Goal: Task Accomplishment & Management: Use online tool/utility

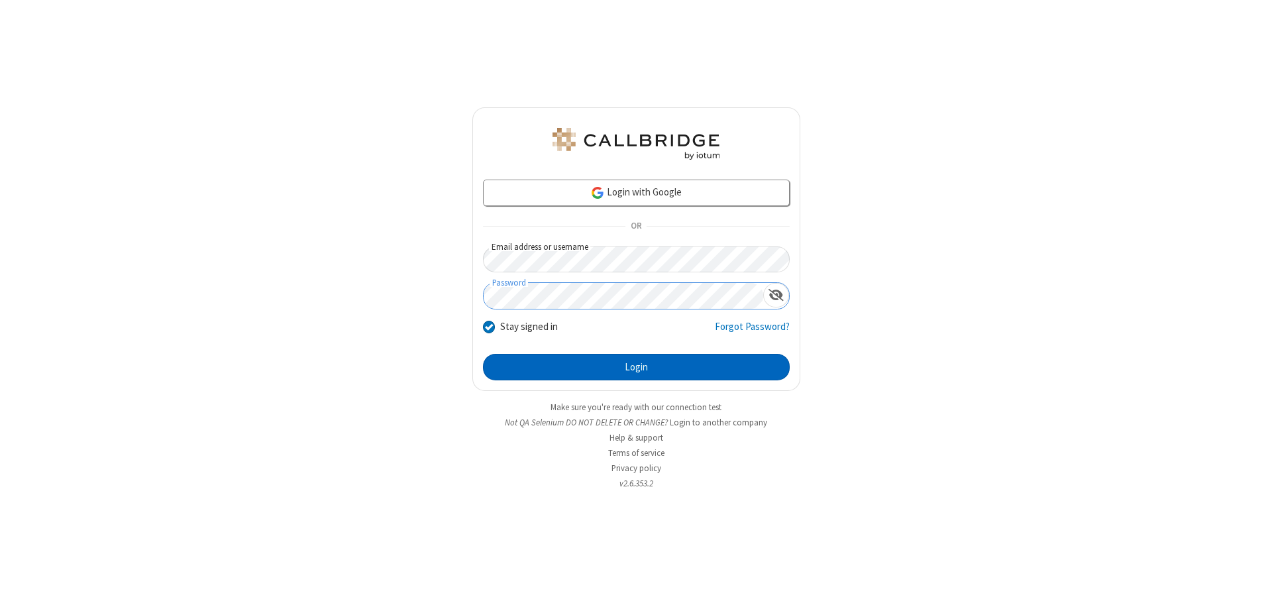
click at [636, 367] on button "Login" at bounding box center [636, 367] width 307 height 26
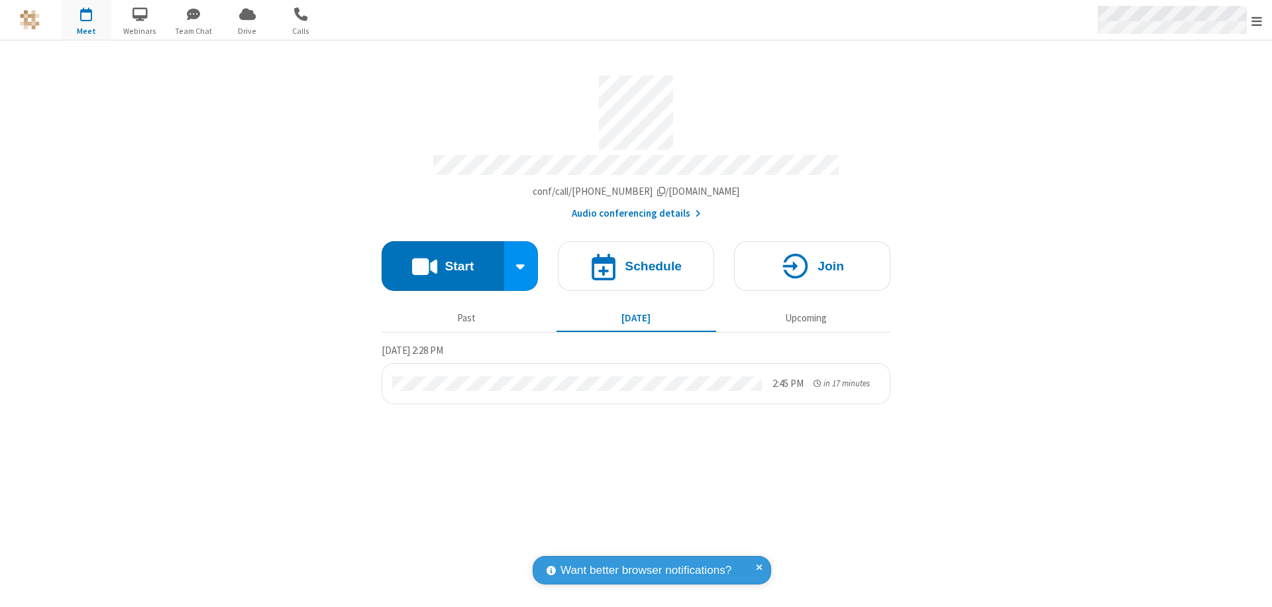
click at [1256, 21] on span "Open menu" at bounding box center [1256, 21] width 11 height 13
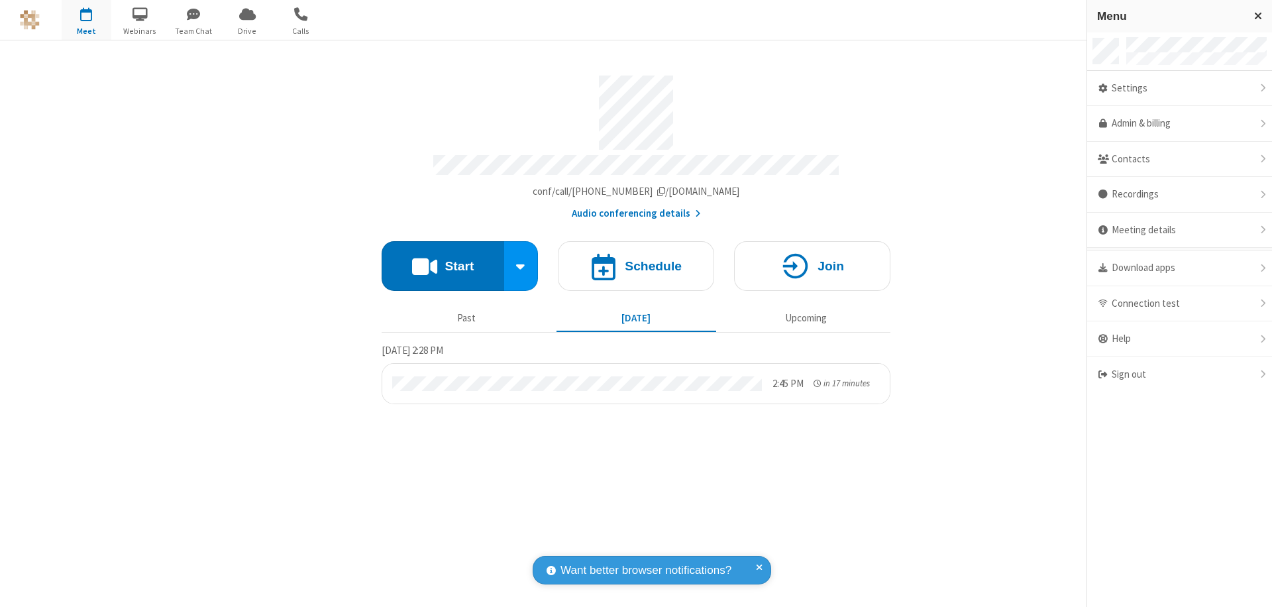
click at [247, 30] on span "Drive" at bounding box center [248, 31] width 50 height 12
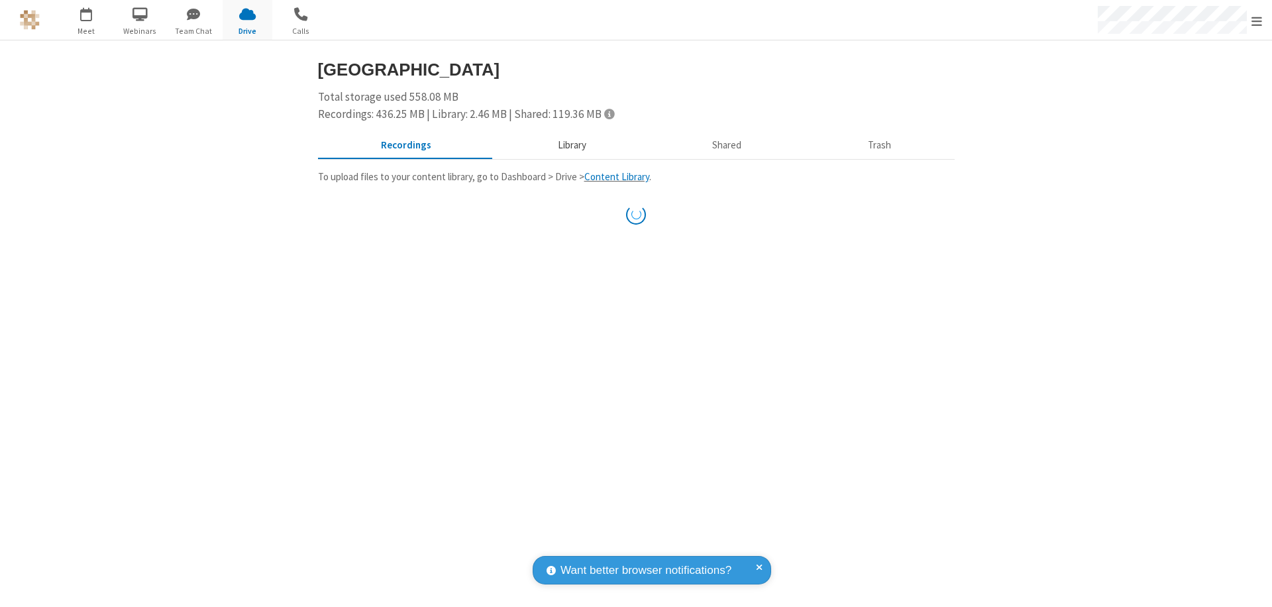
click at [570, 145] on button "Library" at bounding box center [571, 145] width 155 height 25
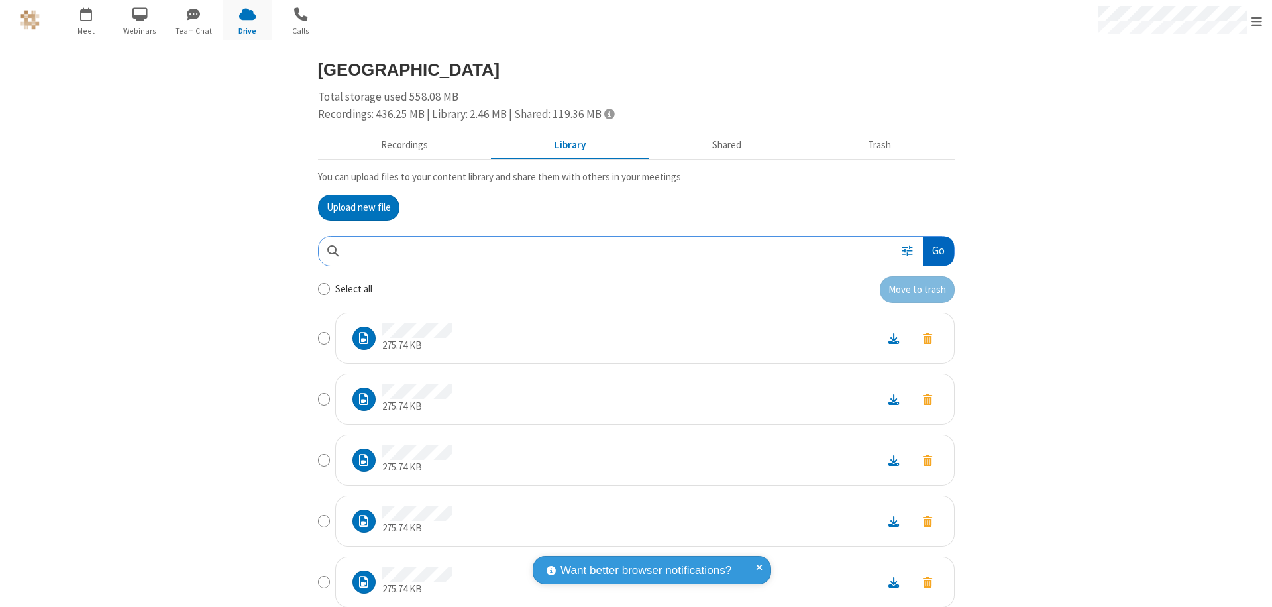
click at [933, 250] on button "Go" at bounding box center [938, 251] width 30 height 30
click at [353, 207] on button "Upload new file" at bounding box center [358, 208] width 81 height 26
